Goal: Information Seeking & Learning: Learn about a topic

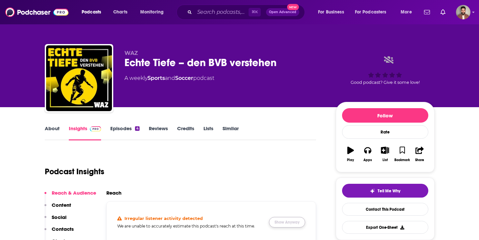
click at [292, 221] on button "Show Anyway" at bounding box center [287, 222] width 36 height 11
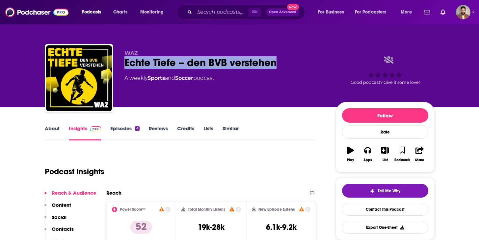
drag, startPoint x: 280, startPoint y: 65, endPoint x: 124, endPoint y: 67, distance: 155.5
click at [124, 67] on div "Echte Tiefe – den BVB verstehen" at bounding box center [224, 62] width 201 height 13
copy h2 "Echte Tiefe – den BVB verstehen"
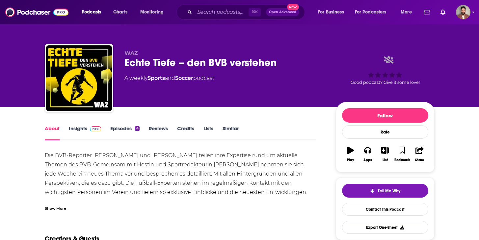
click at [127, 132] on link "Episodes 4" at bounding box center [124, 132] width 29 height 15
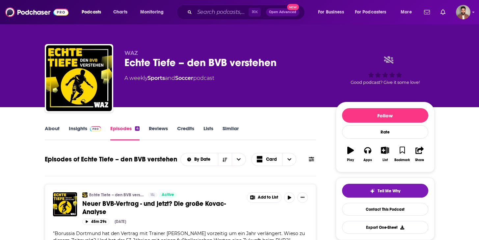
click at [79, 130] on link "Insights" at bounding box center [85, 132] width 33 height 15
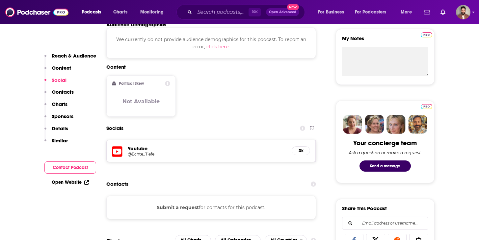
scroll to position [241, 0]
